Goal: Find specific page/section: Find specific page/section

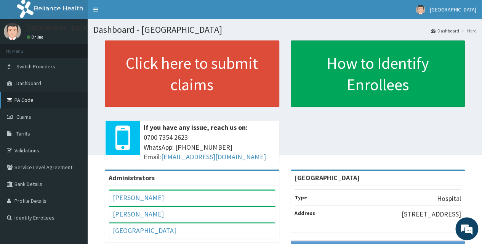
click at [34, 101] on link "PA Code" at bounding box center [44, 99] width 88 height 17
click at [41, 138] on link "Tariffs" at bounding box center [44, 133] width 88 height 17
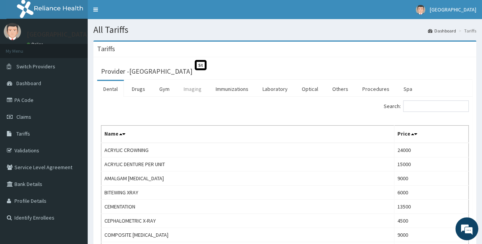
click at [197, 89] on link "Imaging" at bounding box center [193, 89] width 30 height 16
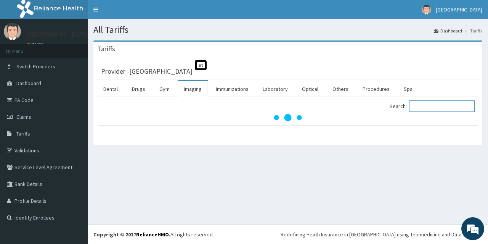
click at [425, 103] on input "Search:" at bounding box center [442, 105] width 66 height 11
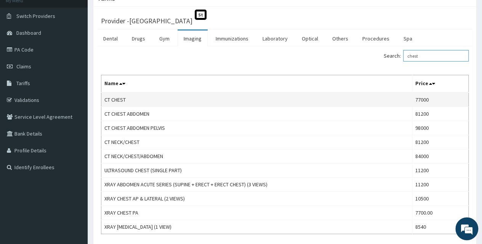
scroll to position [76, 0]
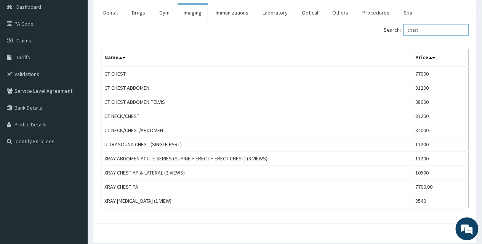
type input "chest"
